Goal: Transaction & Acquisition: Purchase product/service

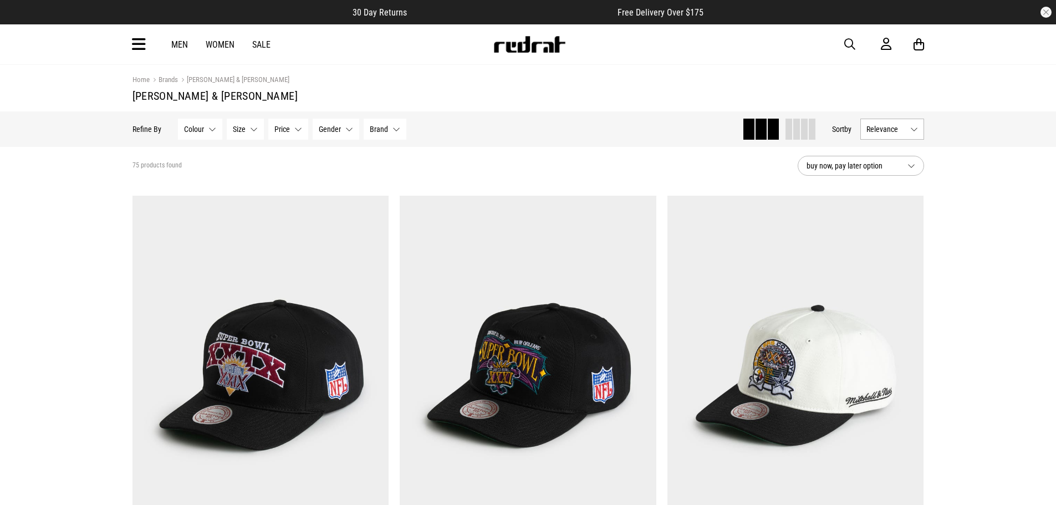
click at [255, 130] on button "Size None selected" at bounding box center [245, 129] width 37 height 21
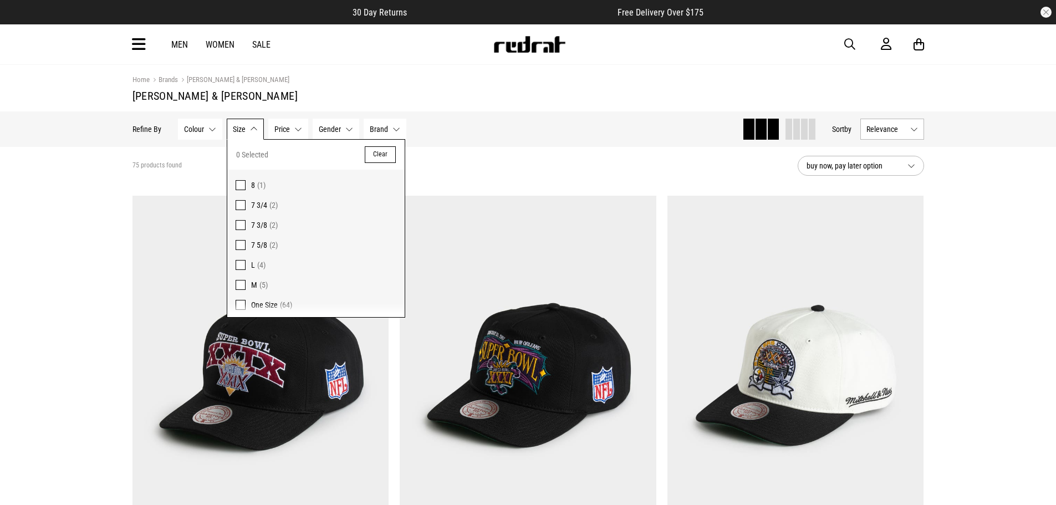
click at [239, 182] on span at bounding box center [241, 185] width 10 height 10
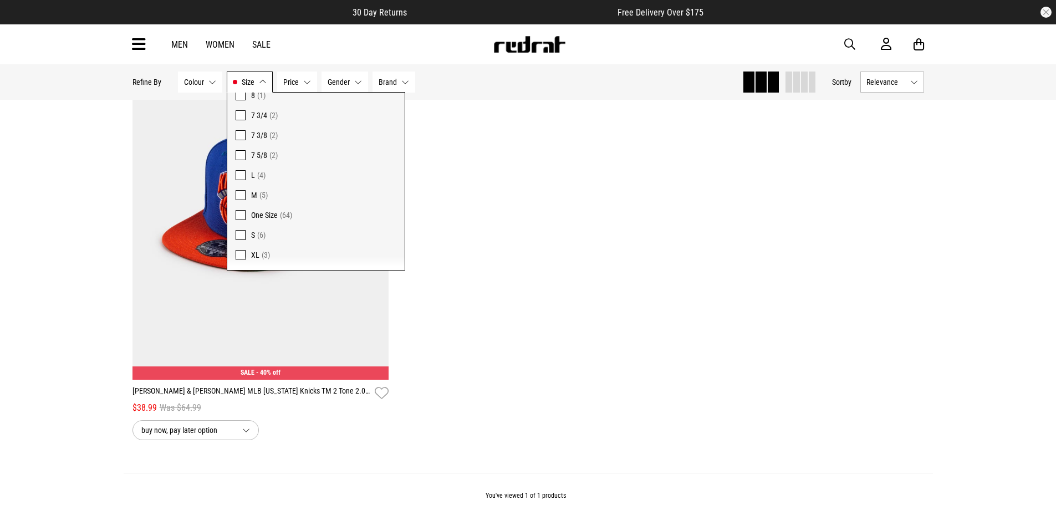
scroll to position [222, 0]
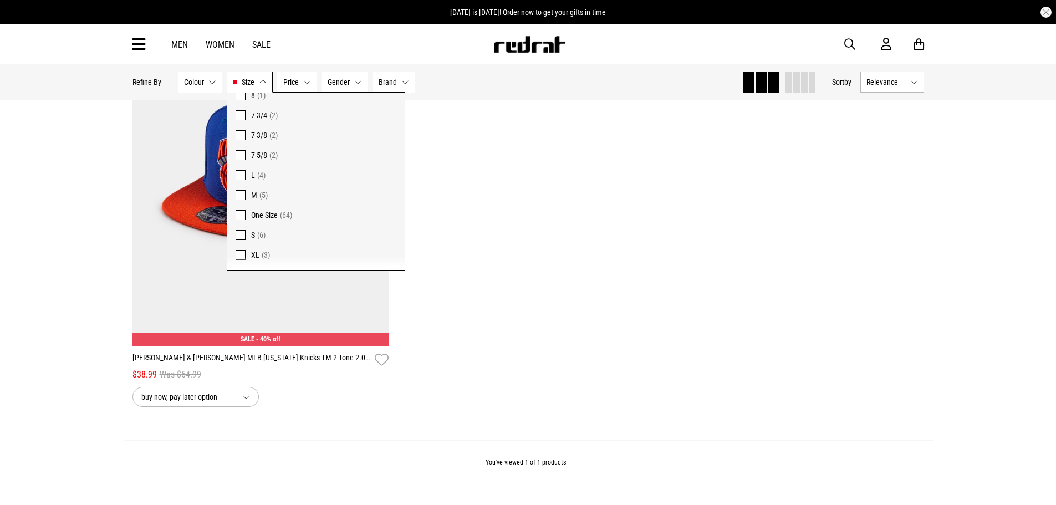
click at [239, 253] on span at bounding box center [241, 255] width 10 height 10
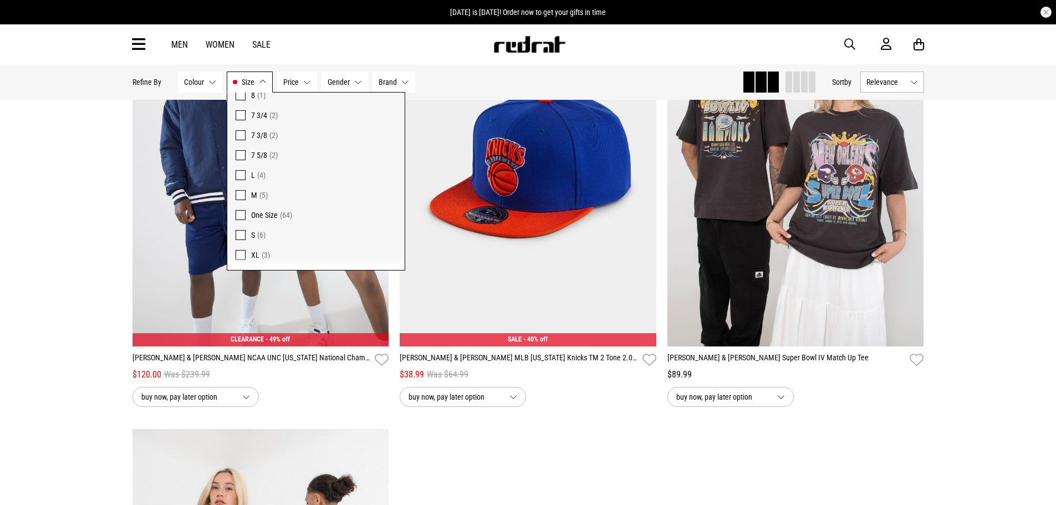
click at [240, 216] on span at bounding box center [241, 215] width 10 height 10
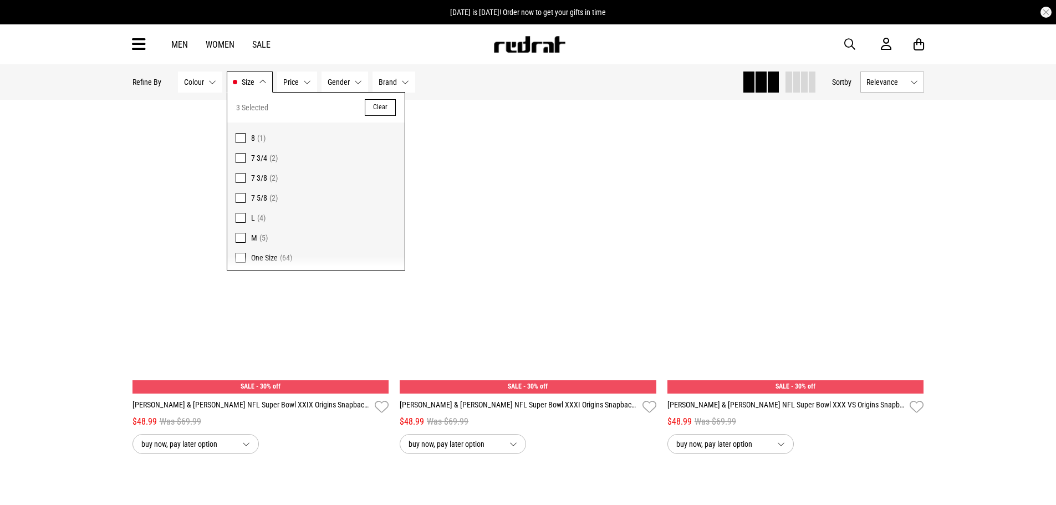
scroll to position [55, 0]
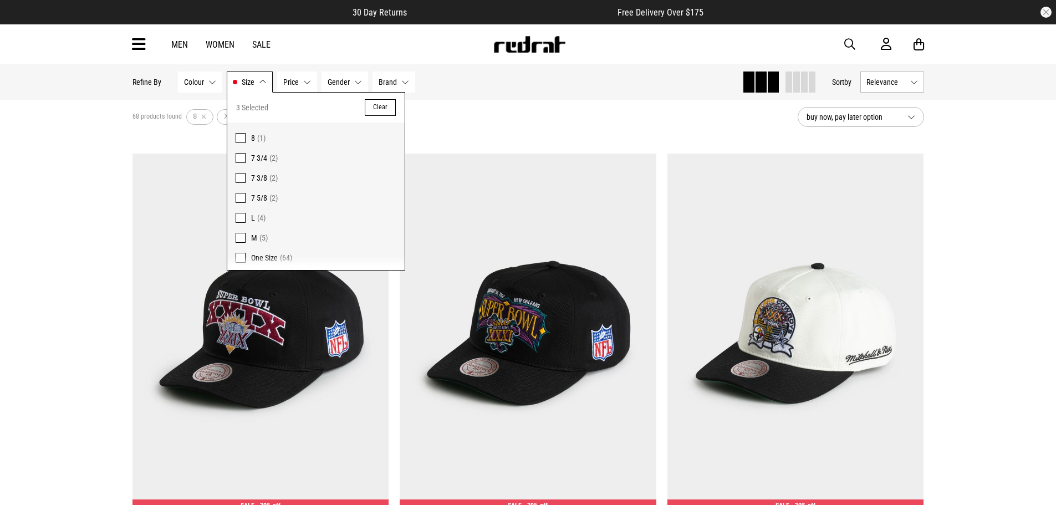
click at [404, 84] on button "Brand None selected" at bounding box center [393, 81] width 43 height 21
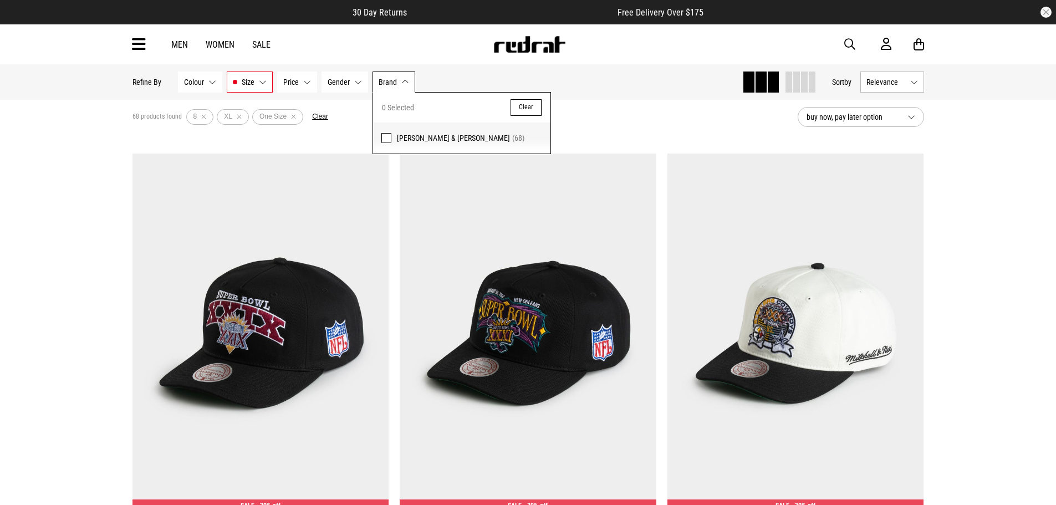
click at [385, 136] on span at bounding box center [386, 138] width 10 height 10
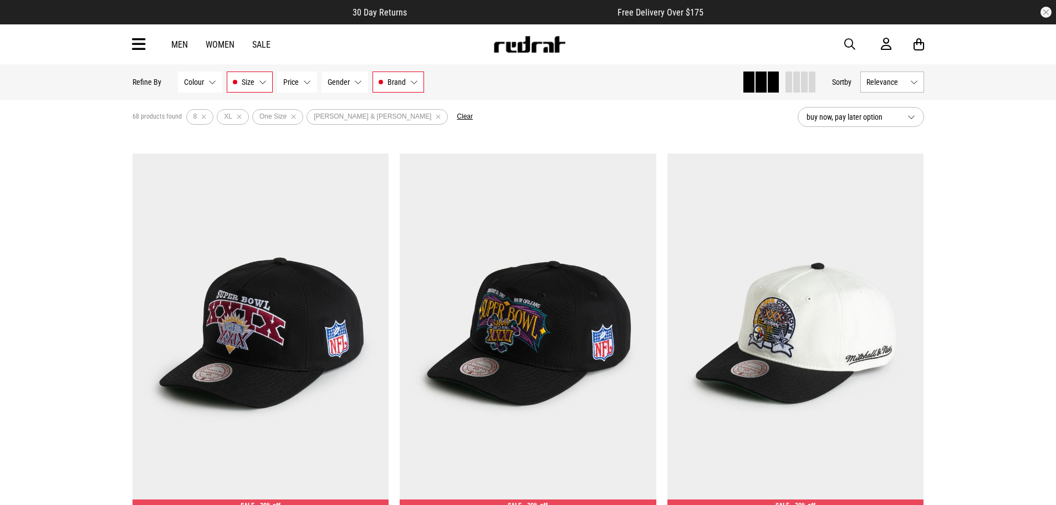
click at [914, 83] on button "Relevance" at bounding box center [892, 81] width 64 height 21
click at [905, 141] on li "Price (Lowest)" at bounding box center [892, 143] width 63 height 21
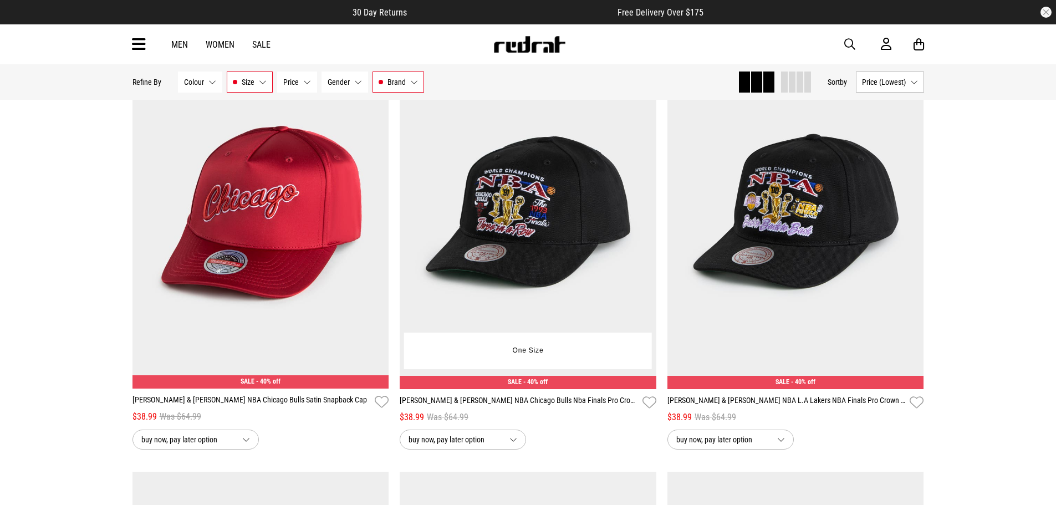
scroll to position [2383, 0]
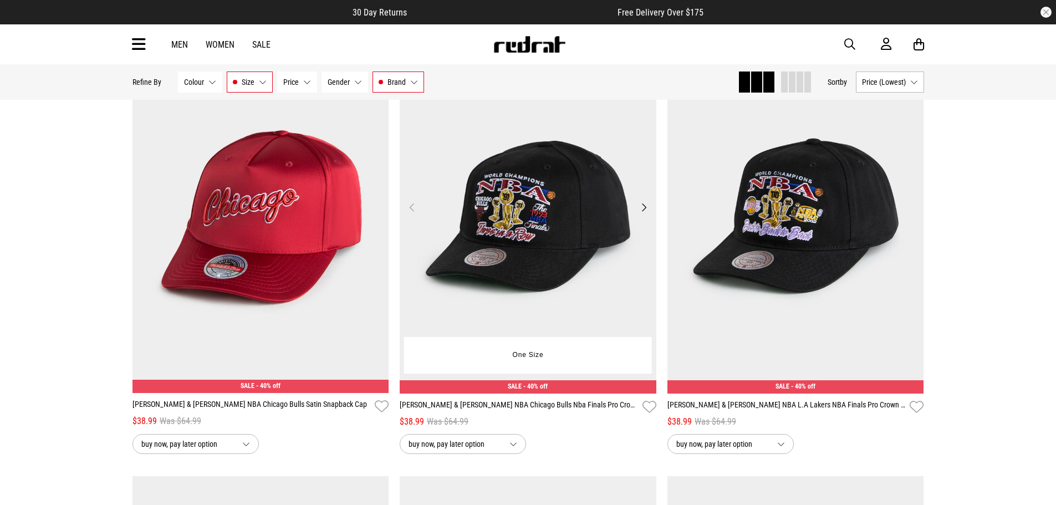
click at [579, 224] on img at bounding box center [528, 213] width 257 height 359
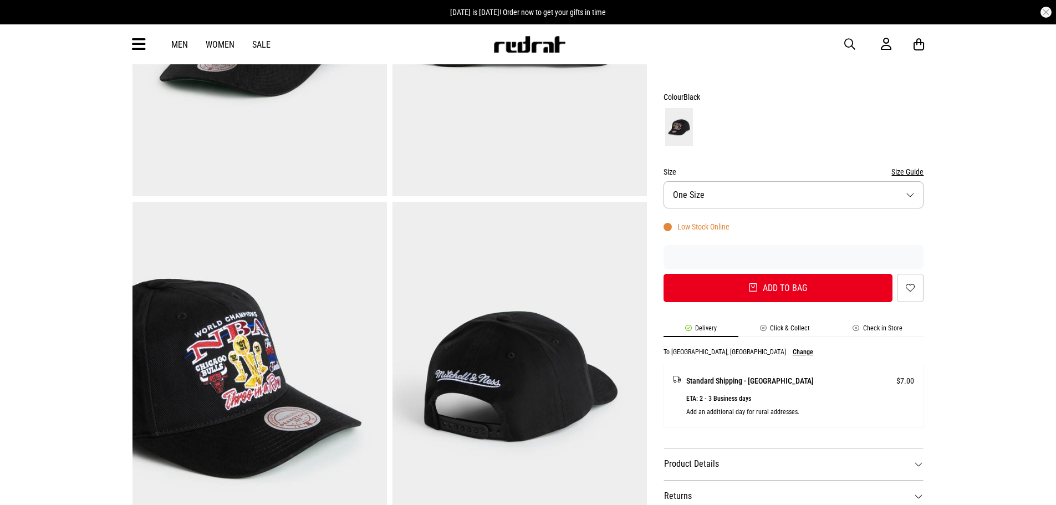
scroll to position [277, 0]
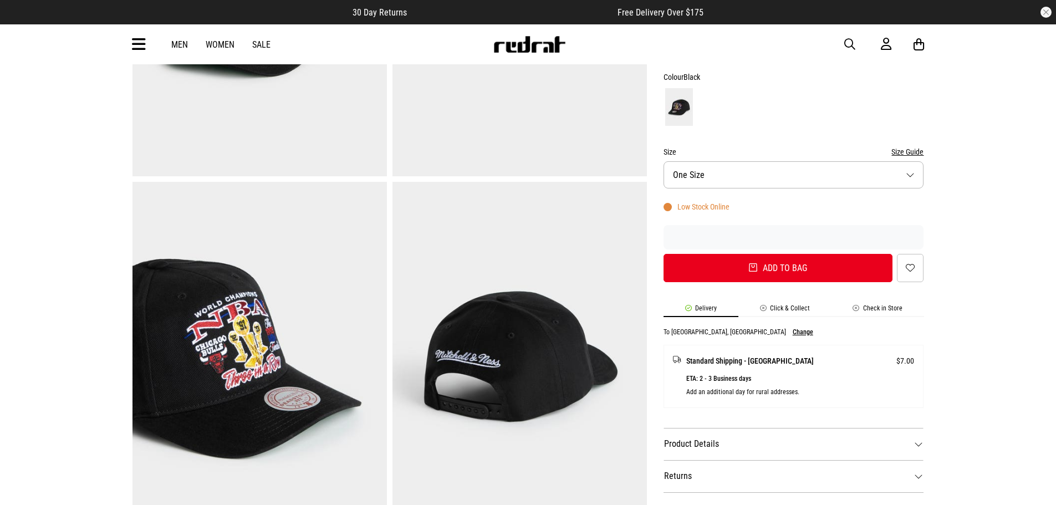
click at [912, 161] on button "Size One Size" at bounding box center [793, 174] width 260 height 27
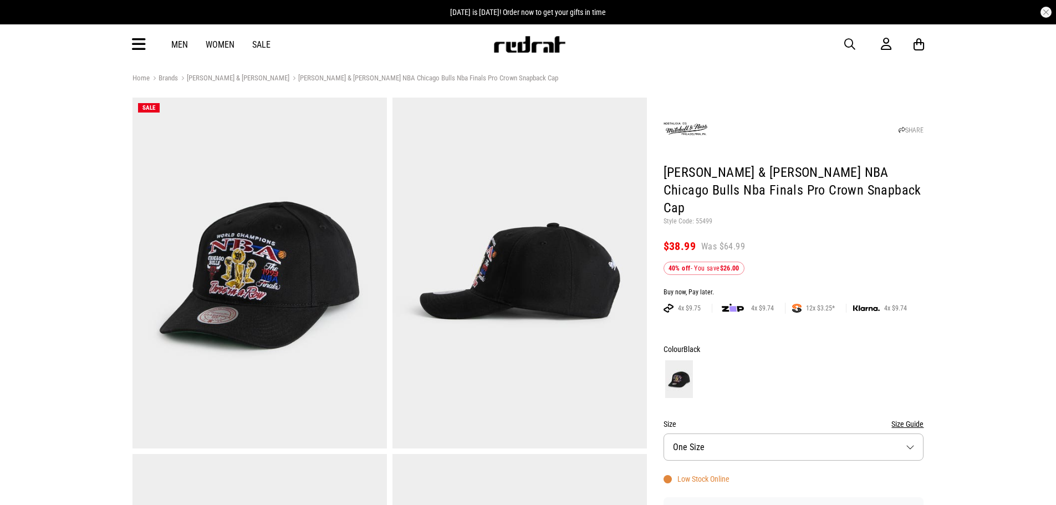
scroll to position [0, 0]
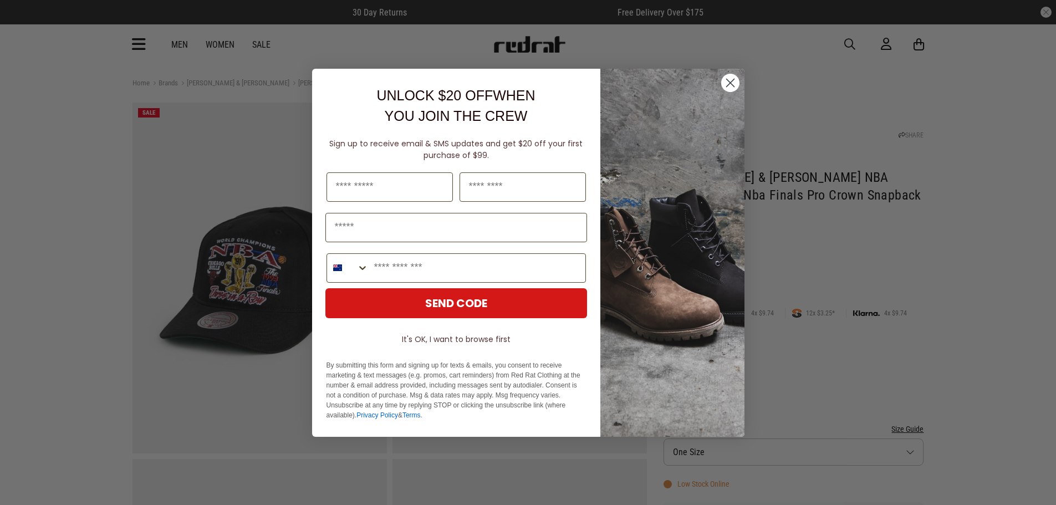
click at [729, 83] on icon "Close dialog" at bounding box center [730, 83] width 8 height 8
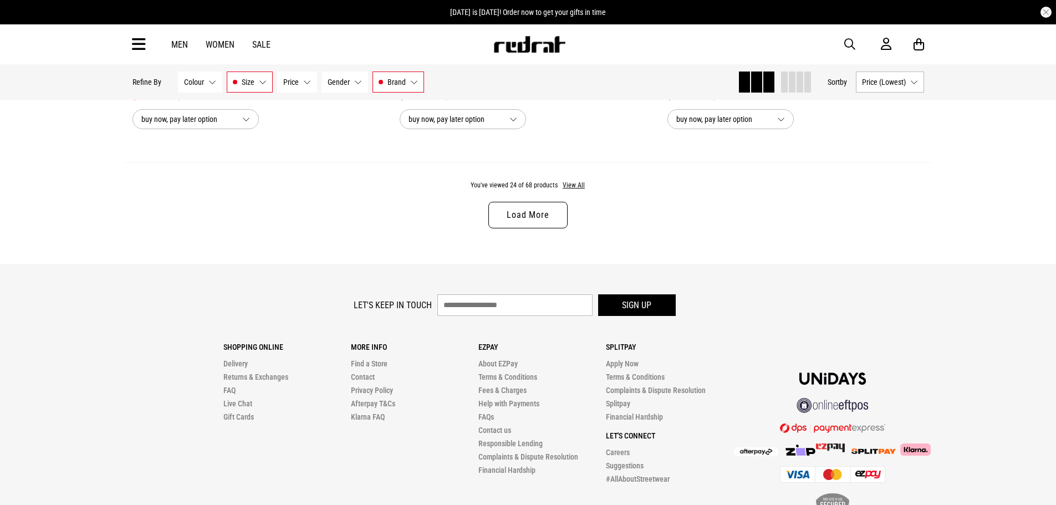
scroll to position [3593, 0]
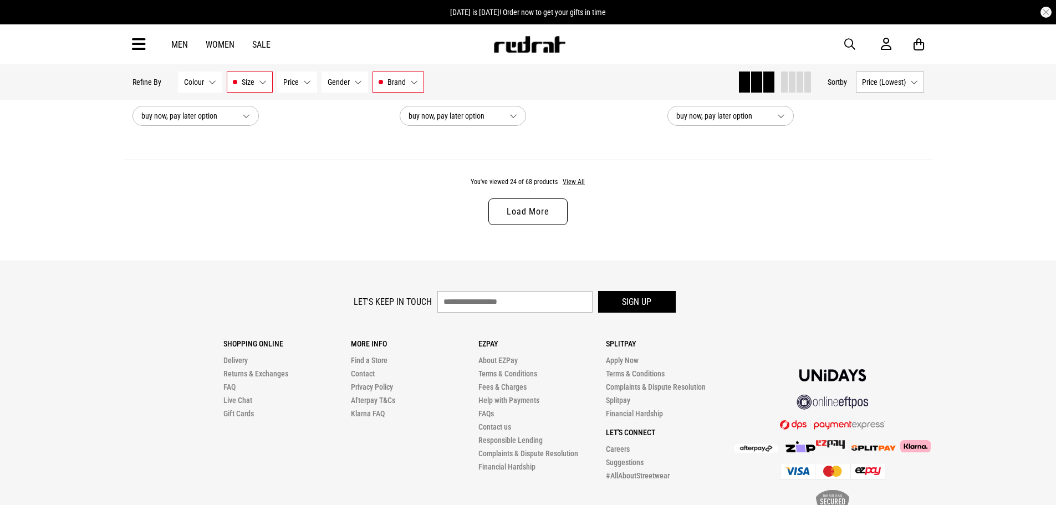
click at [535, 213] on link "Load More" at bounding box center [527, 211] width 79 height 27
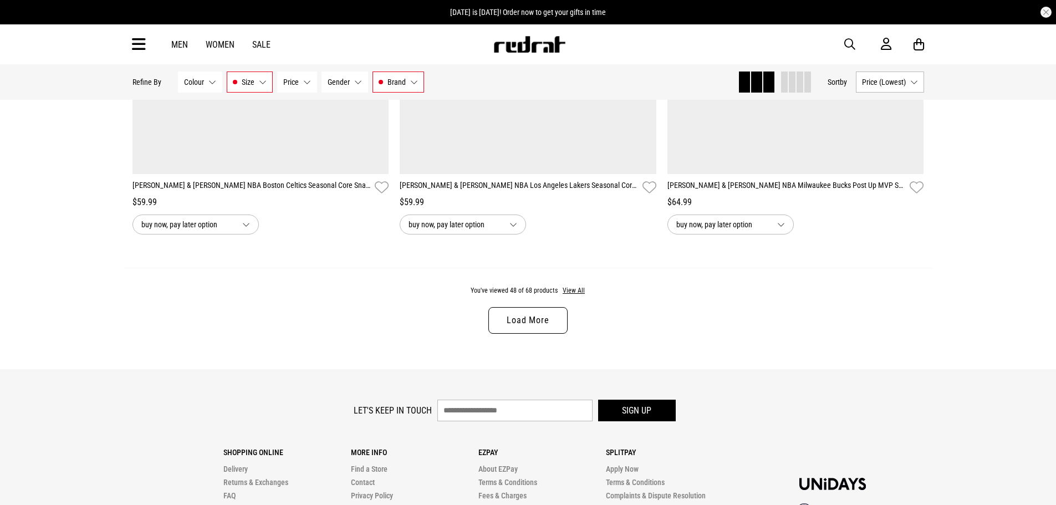
scroll to position [7195, 0]
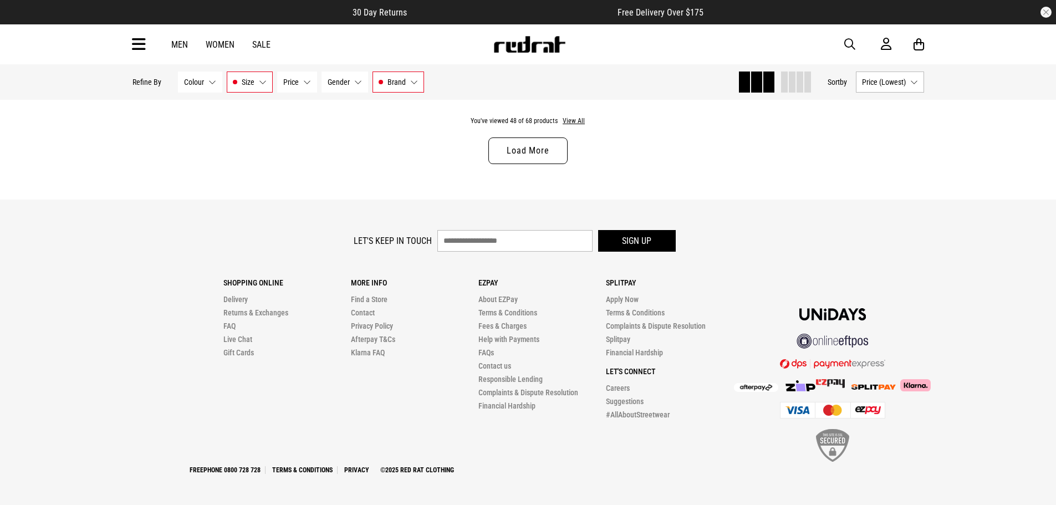
click at [530, 150] on link "Load More" at bounding box center [527, 150] width 79 height 27
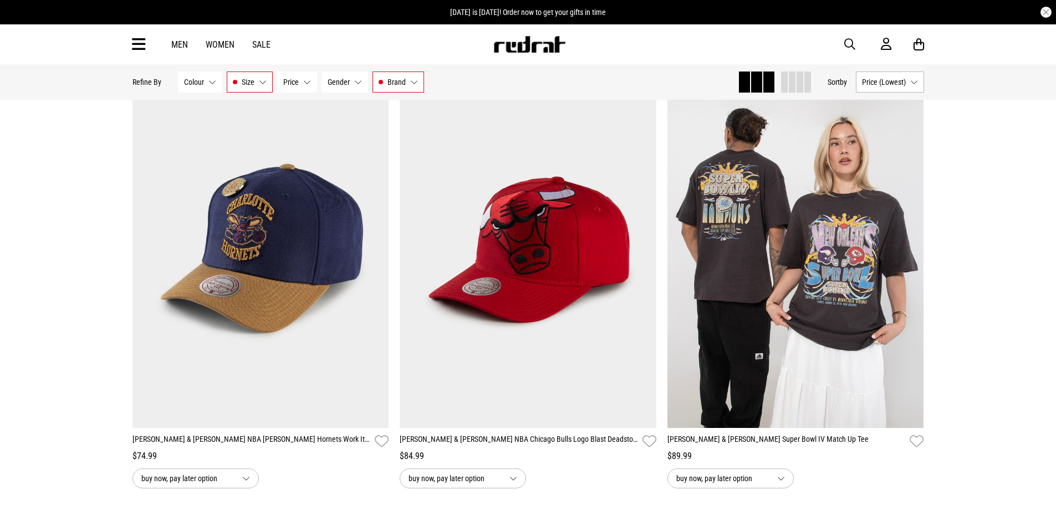
scroll to position [9024, 0]
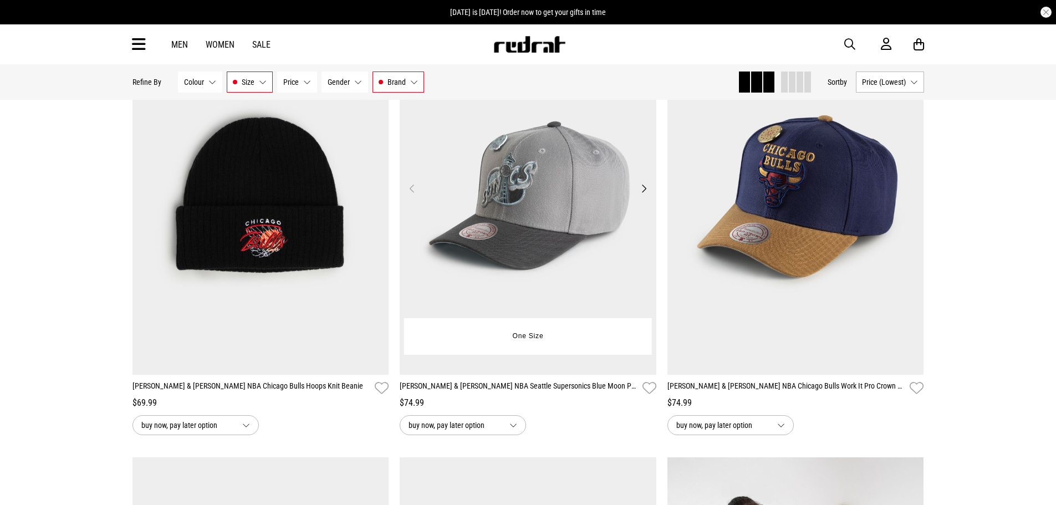
click at [561, 196] on img at bounding box center [528, 195] width 257 height 359
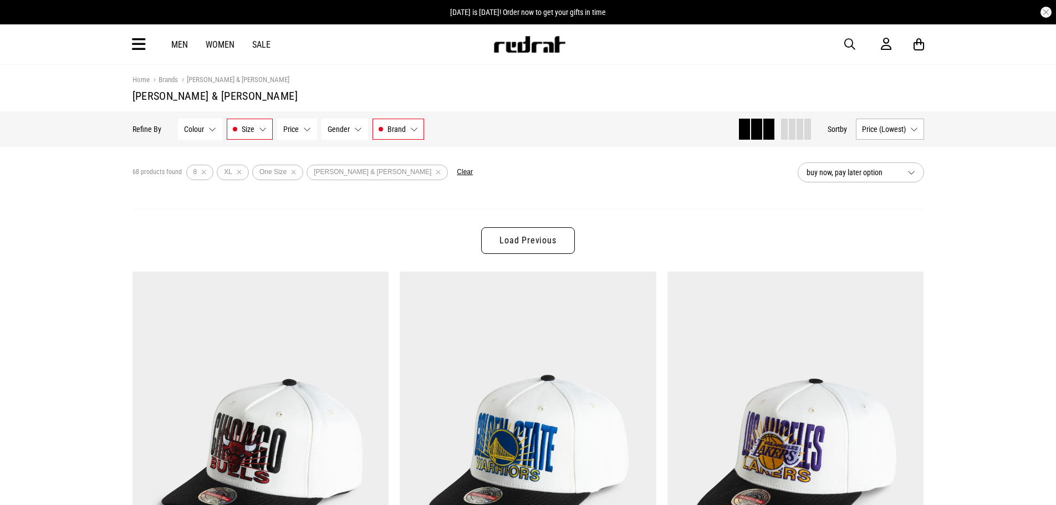
click at [543, 247] on link "Load Previous" at bounding box center [527, 240] width 93 height 27
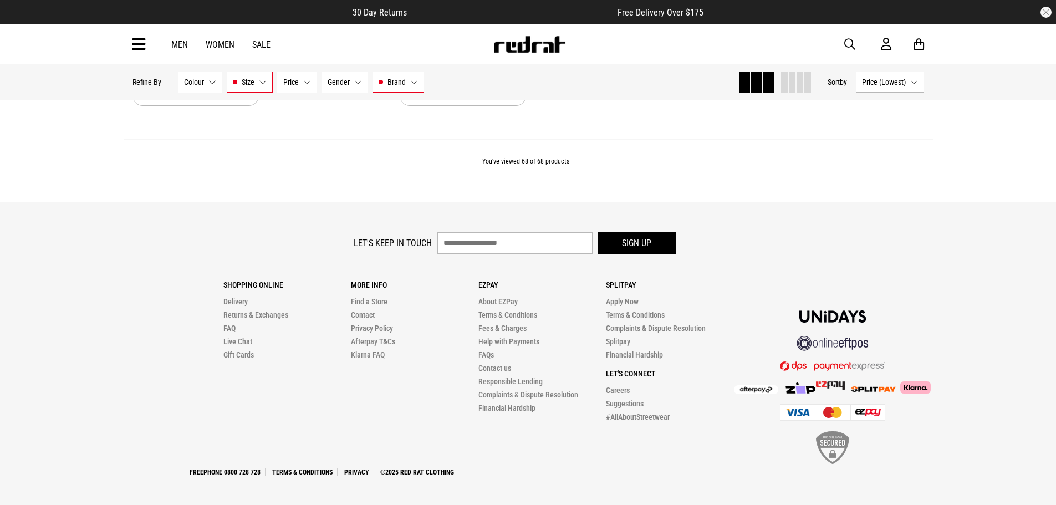
scroll to position [6779, 0]
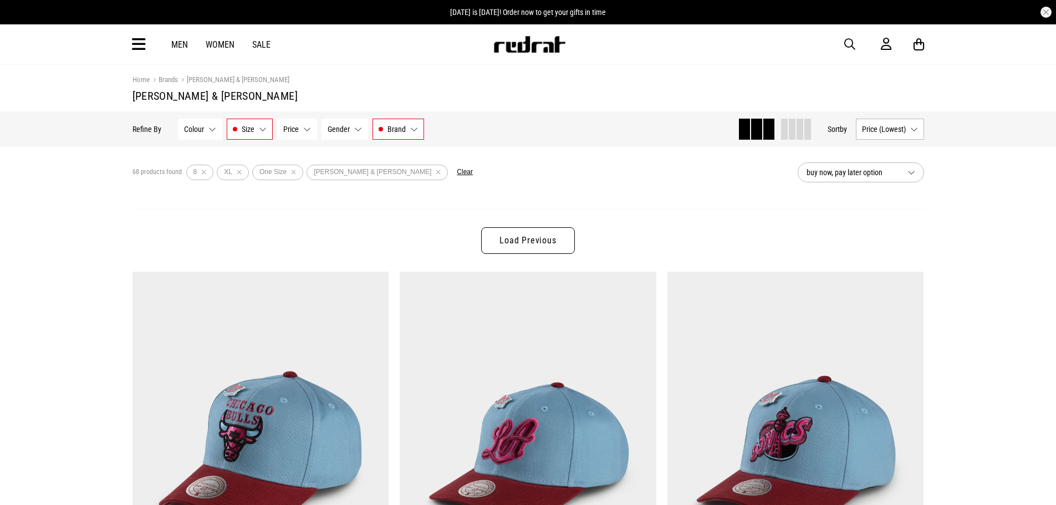
click at [514, 239] on link "Load Previous" at bounding box center [527, 240] width 93 height 27
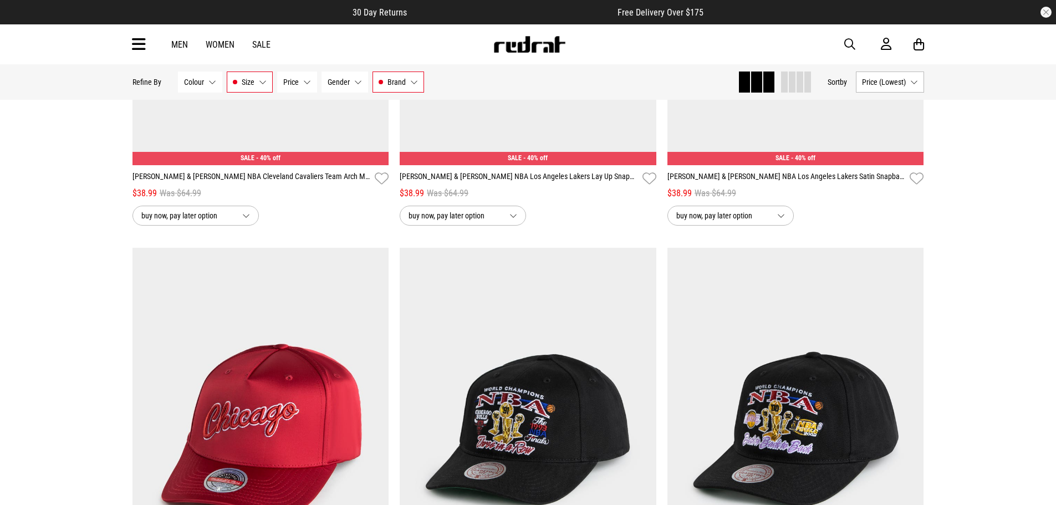
scroll to position [2327, 0]
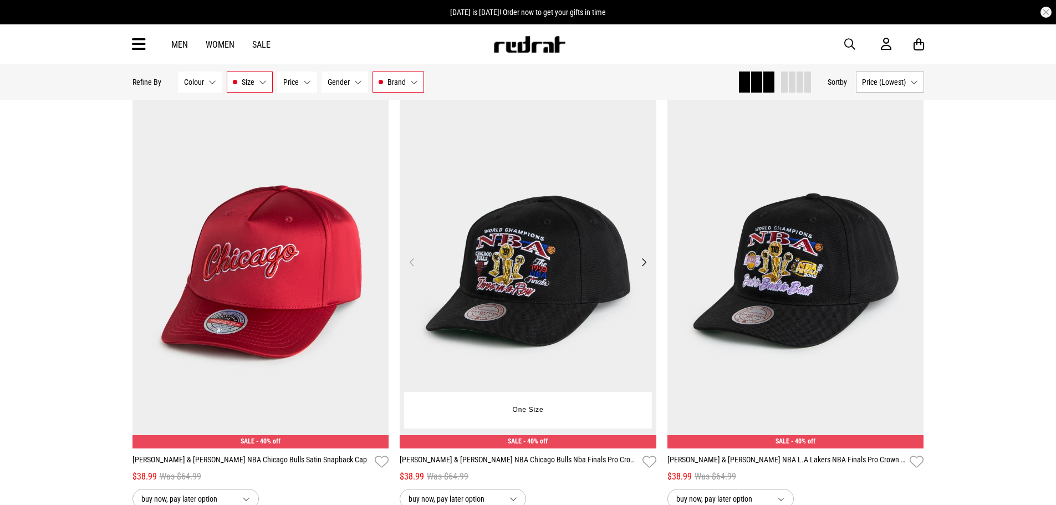
drag, startPoint x: 653, startPoint y: 218, endPoint x: 616, endPoint y: 247, distance: 46.7
click at [578, 237] on img at bounding box center [528, 268] width 257 height 359
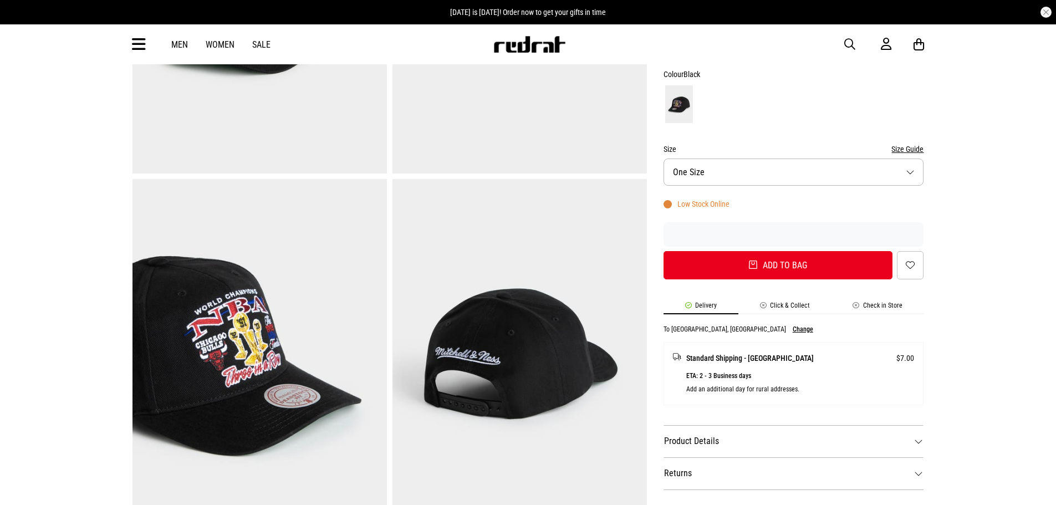
scroll to position [277, 0]
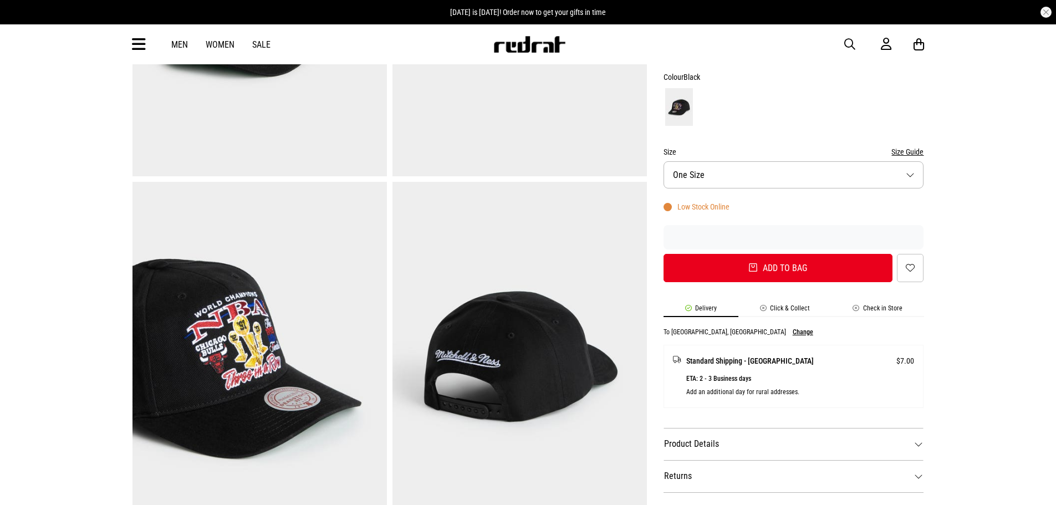
click at [241, 301] on img at bounding box center [259, 357] width 254 height 351
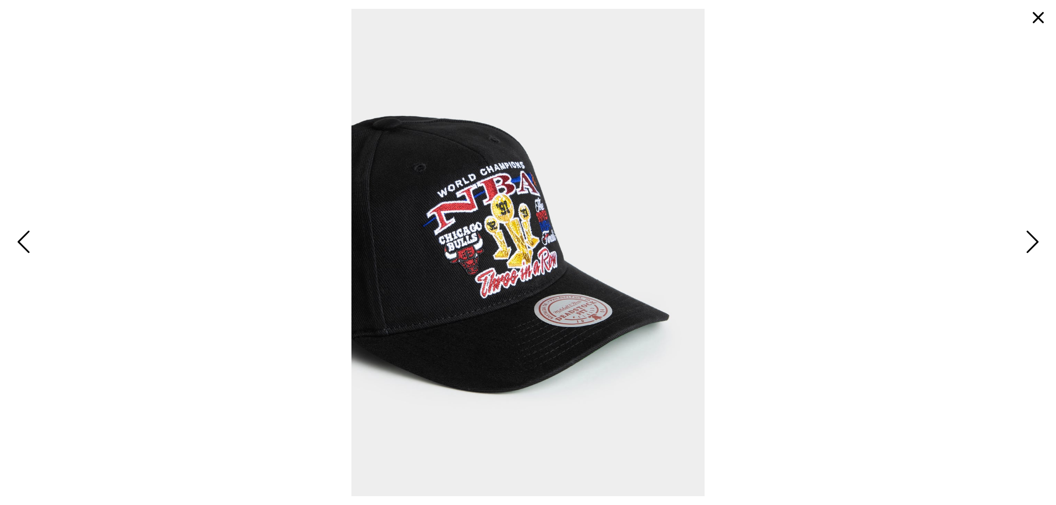
scroll to position [0, 0]
click at [1042, 18] on button "button" at bounding box center [1038, 17] width 27 height 27
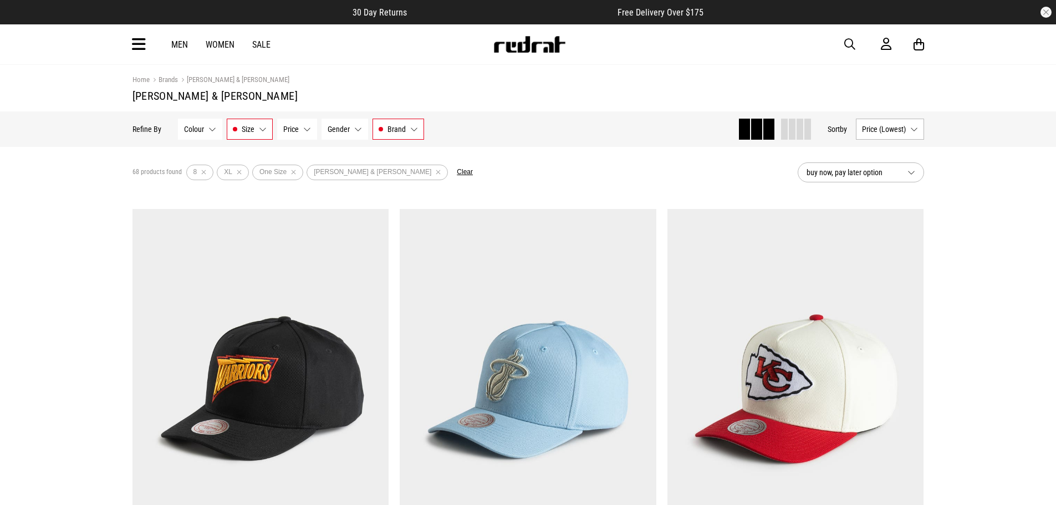
click at [260, 129] on button "Size 8, XL, One Size" at bounding box center [250, 129] width 46 height 21
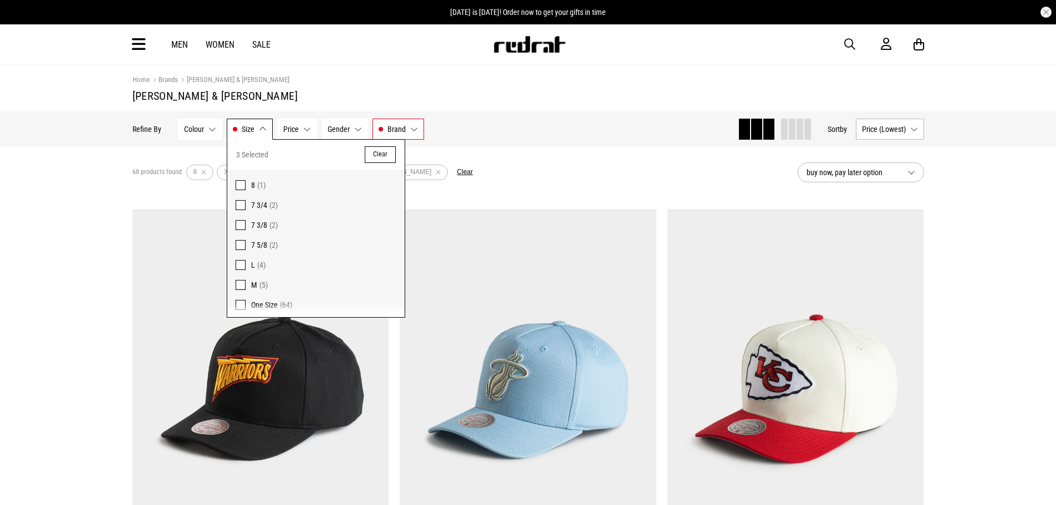
click at [238, 242] on span at bounding box center [241, 245] width 10 height 10
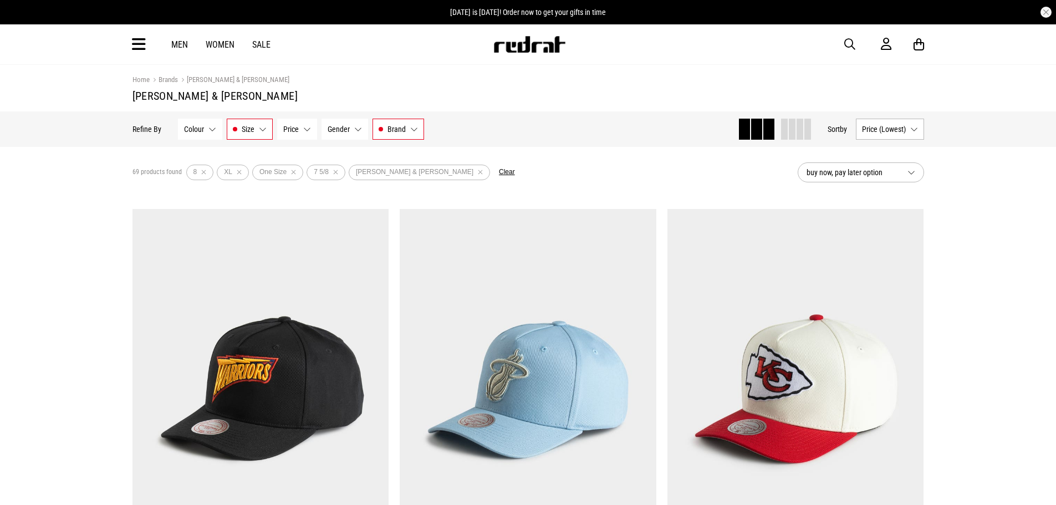
click at [308, 130] on button "Price None selected" at bounding box center [297, 129] width 40 height 21
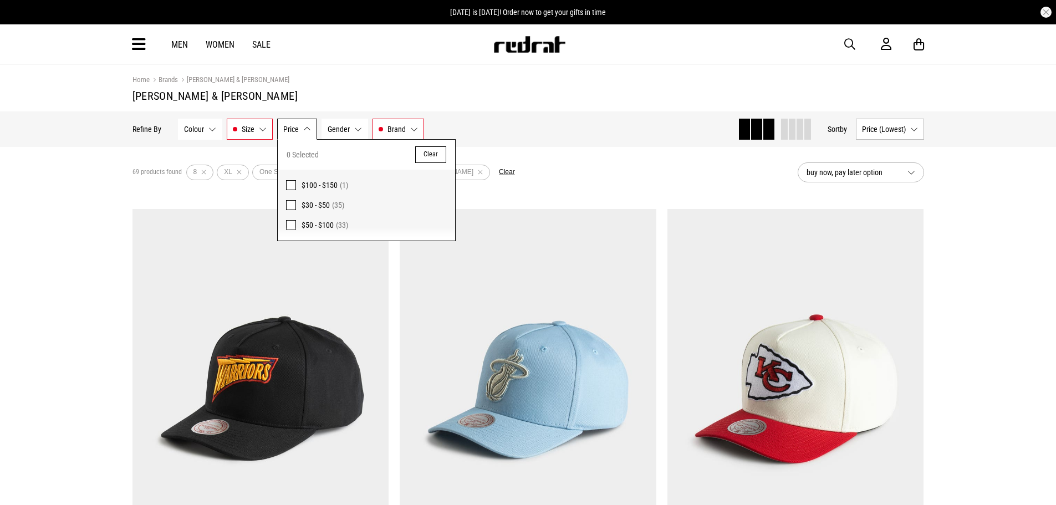
click at [308, 131] on button "Price None selected" at bounding box center [297, 129] width 40 height 21
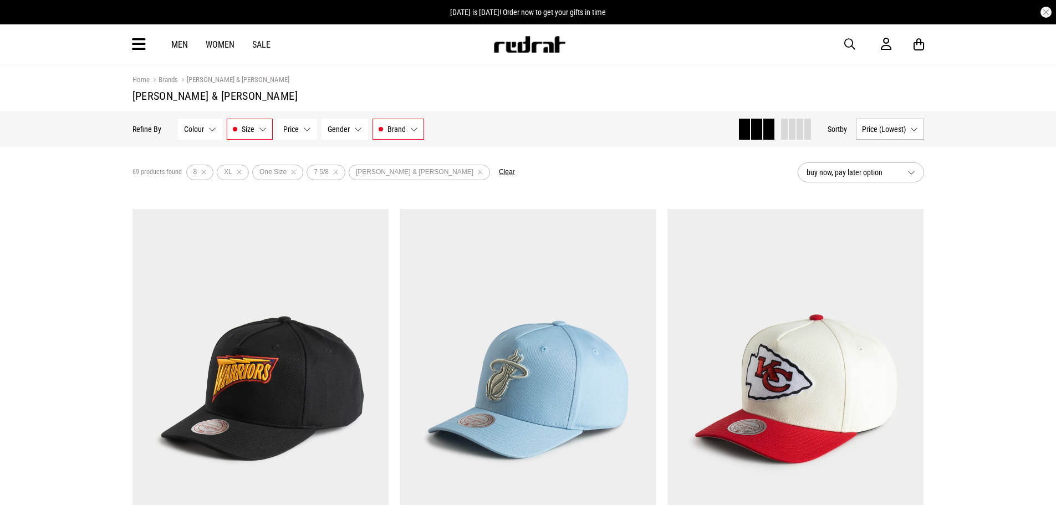
click at [359, 131] on button "Gender None selected" at bounding box center [344, 129] width 47 height 21
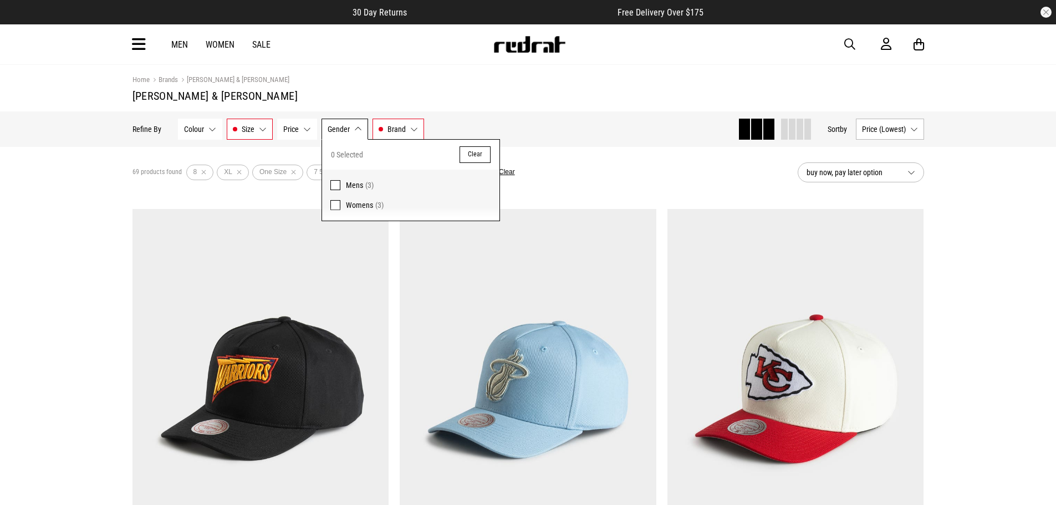
click at [332, 183] on span at bounding box center [335, 185] width 10 height 10
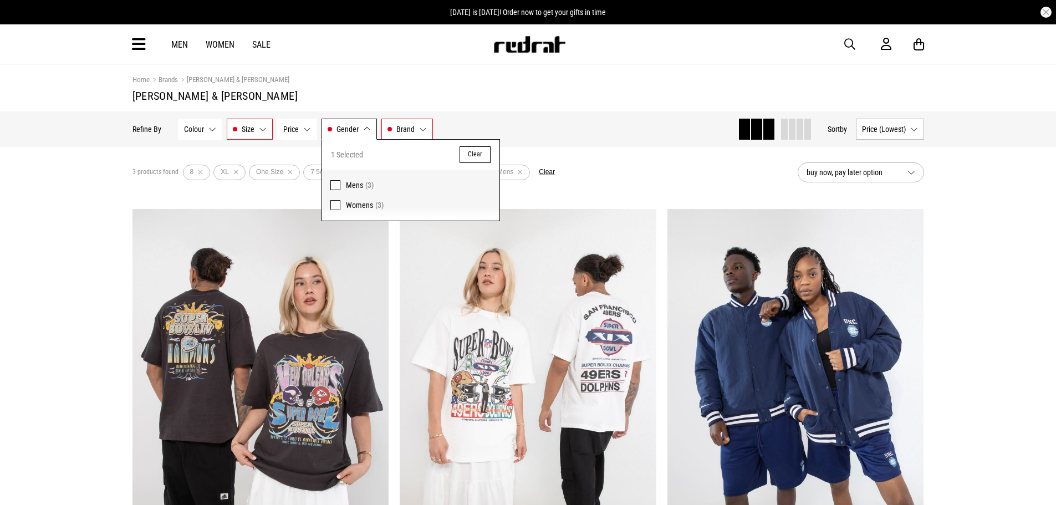
click at [477, 155] on button "Clear" at bounding box center [474, 154] width 31 height 17
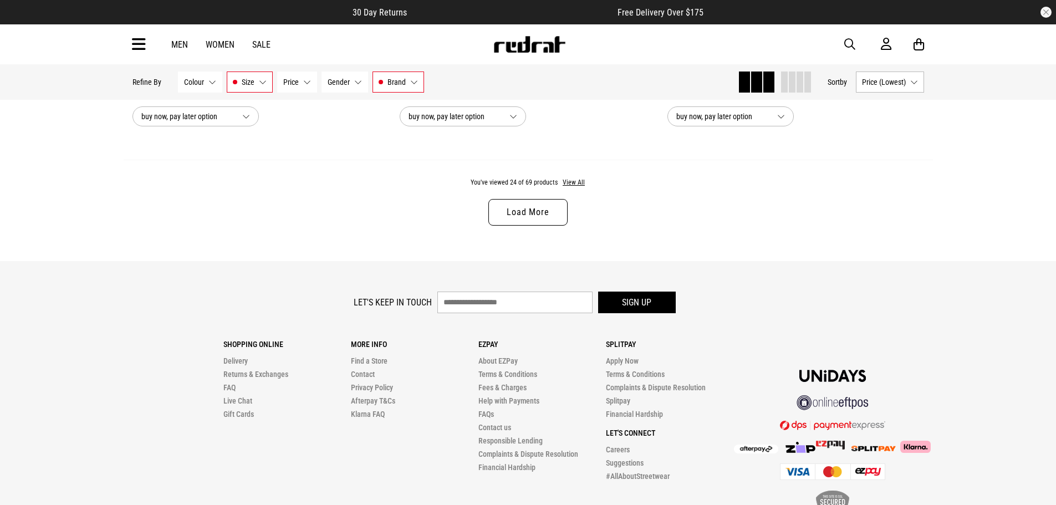
scroll to position [3594, 0]
click at [504, 212] on link "Load More" at bounding box center [527, 211] width 79 height 27
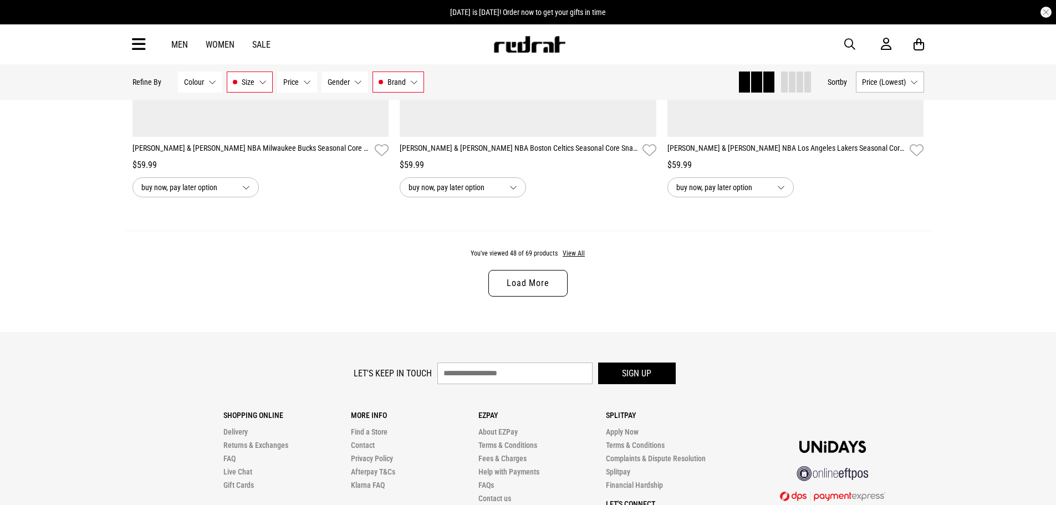
scroll to position [7085, 0]
